Goal: Information Seeking & Learning: Learn about a topic

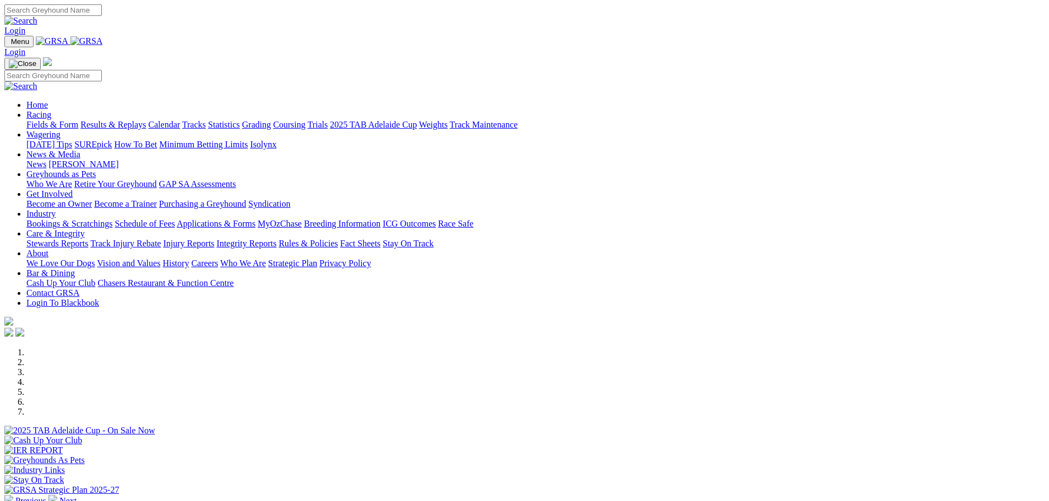
click at [51, 110] on link "Racing" at bounding box center [38, 114] width 25 height 9
click at [80, 150] on link "News & Media" at bounding box center [53, 154] width 54 height 9
click at [51, 110] on link "Racing" at bounding box center [38, 114] width 25 height 9
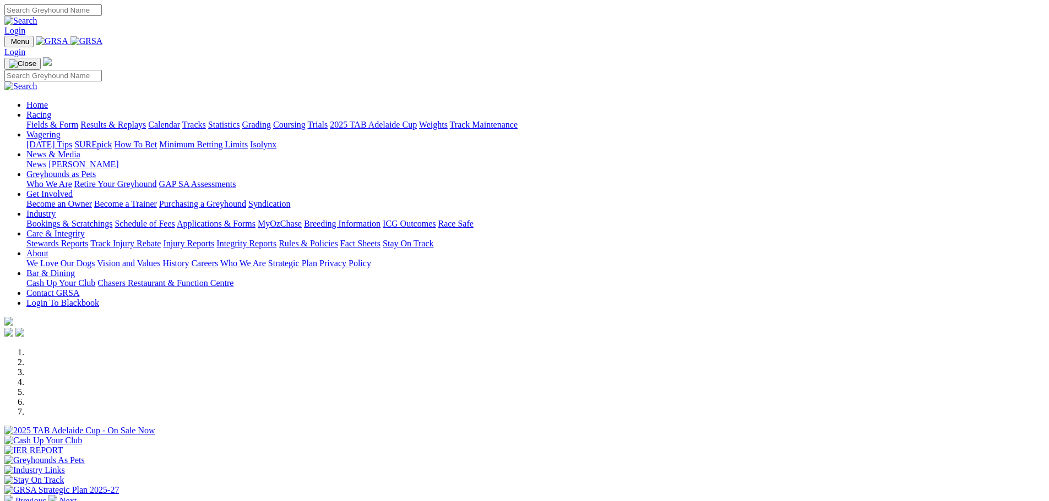
click at [51, 110] on link "Racing" at bounding box center [38, 114] width 25 height 9
click at [180, 120] on link "Calendar" at bounding box center [164, 124] width 32 height 9
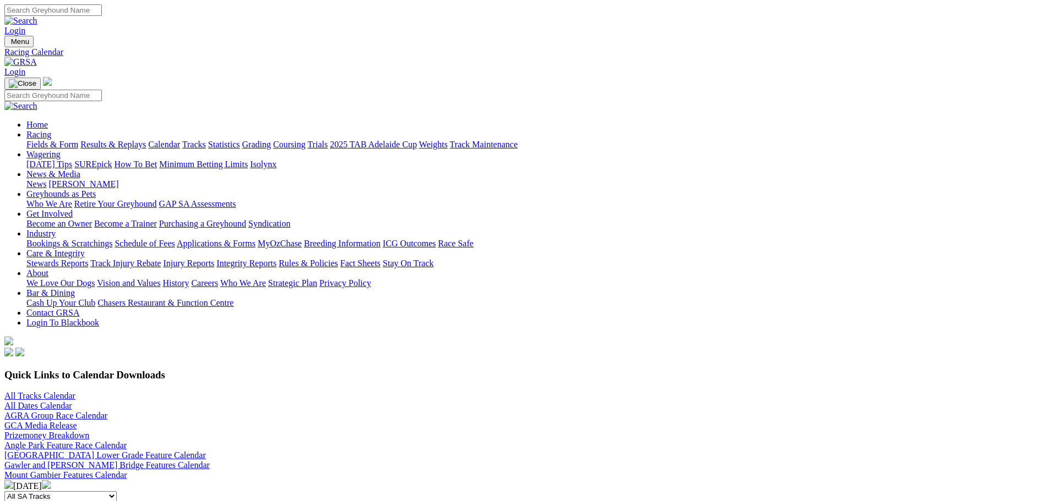
click at [51, 481] on img at bounding box center [46, 485] width 9 height 9
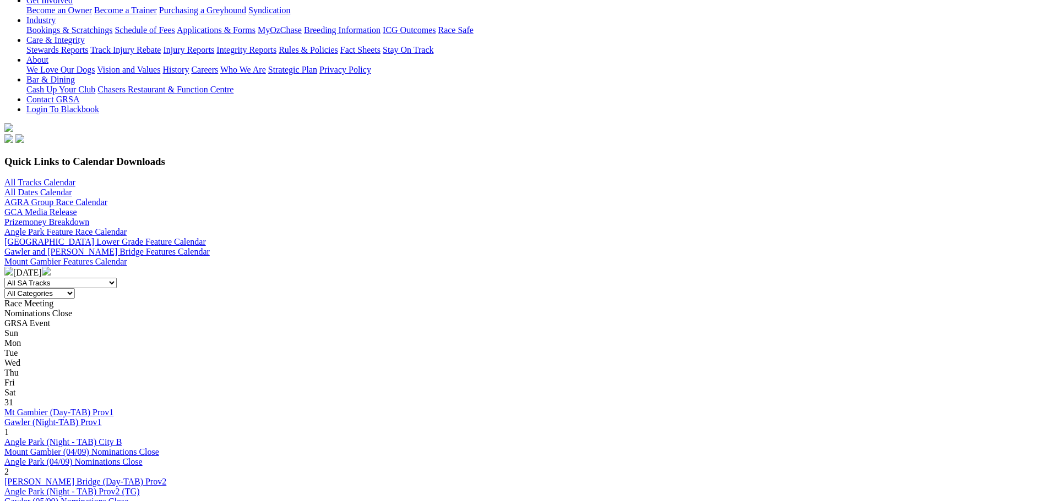
scroll to position [220, 0]
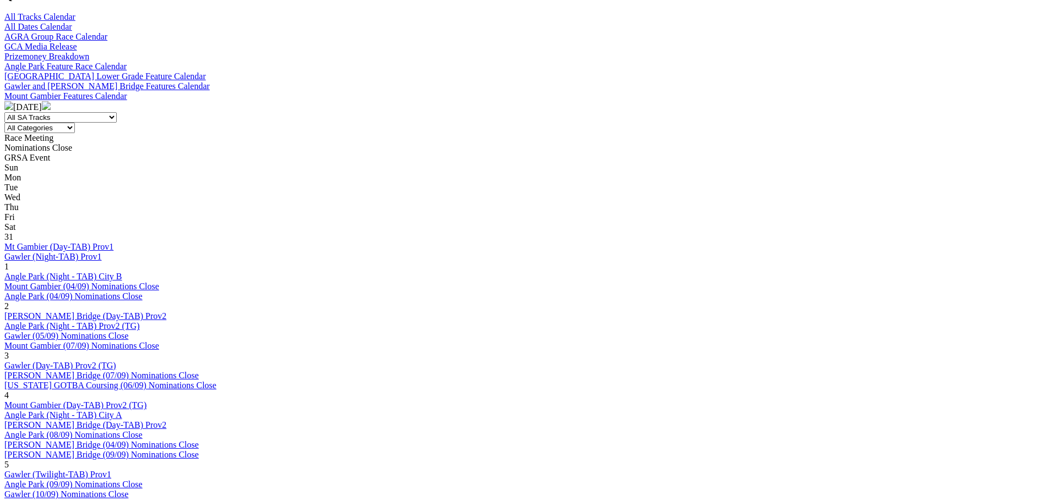
scroll to position [385, 0]
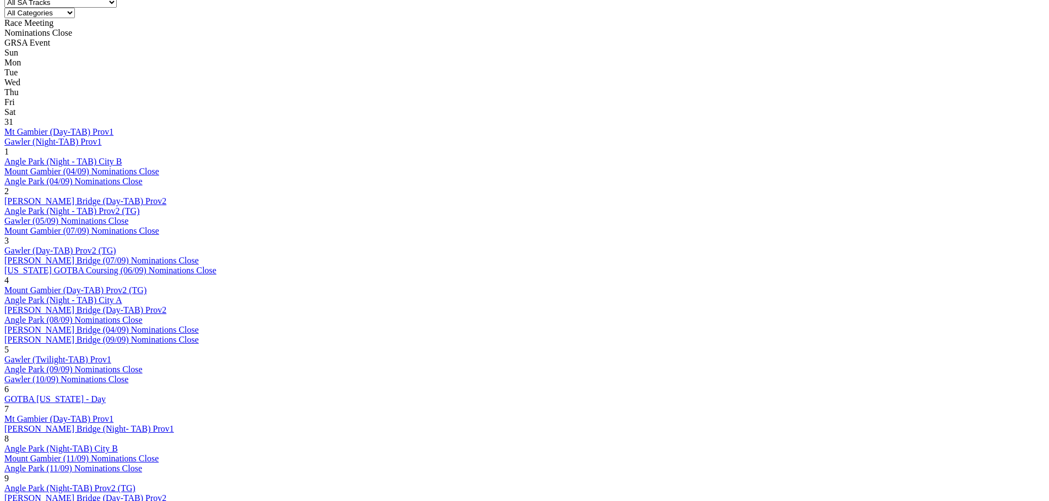
scroll to position [495, 0]
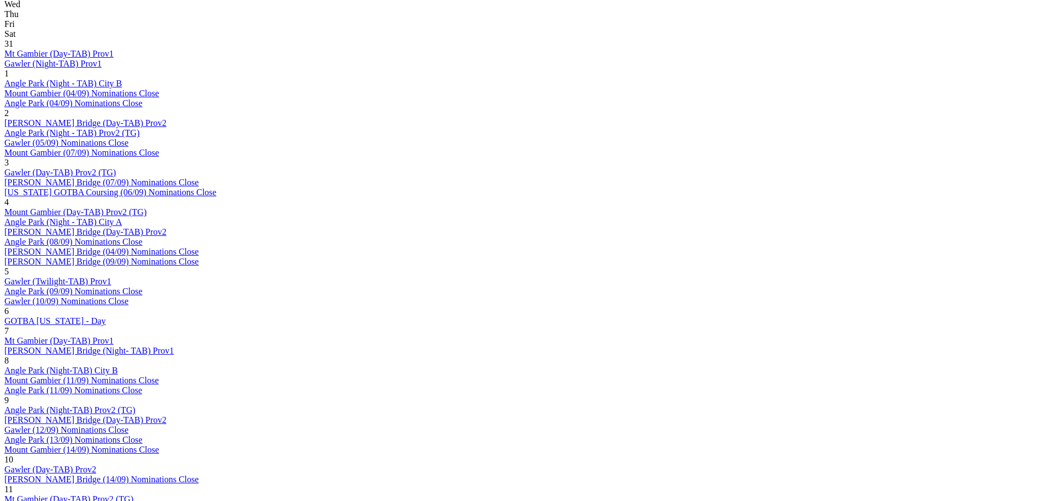
scroll to position [661, 0]
